Goal: Task Accomplishment & Management: Manage account settings

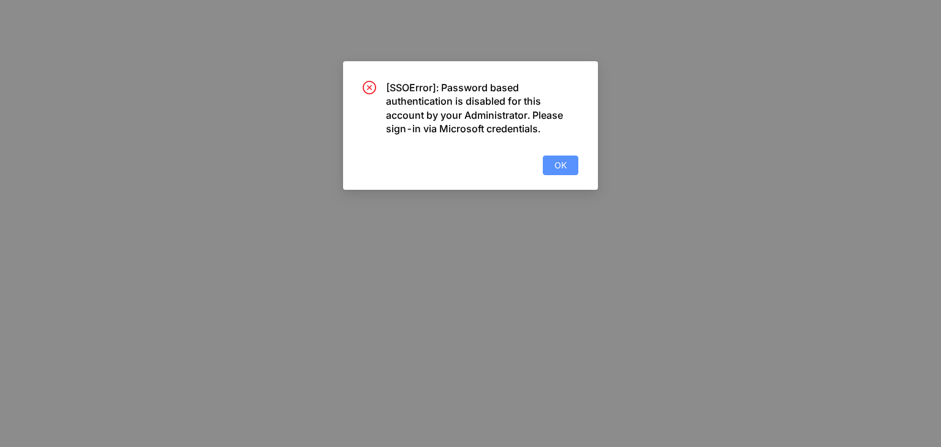
click at [563, 167] on span "OK" at bounding box center [560, 165] width 12 height 13
